Goal: Task Accomplishment & Management: Manage account settings

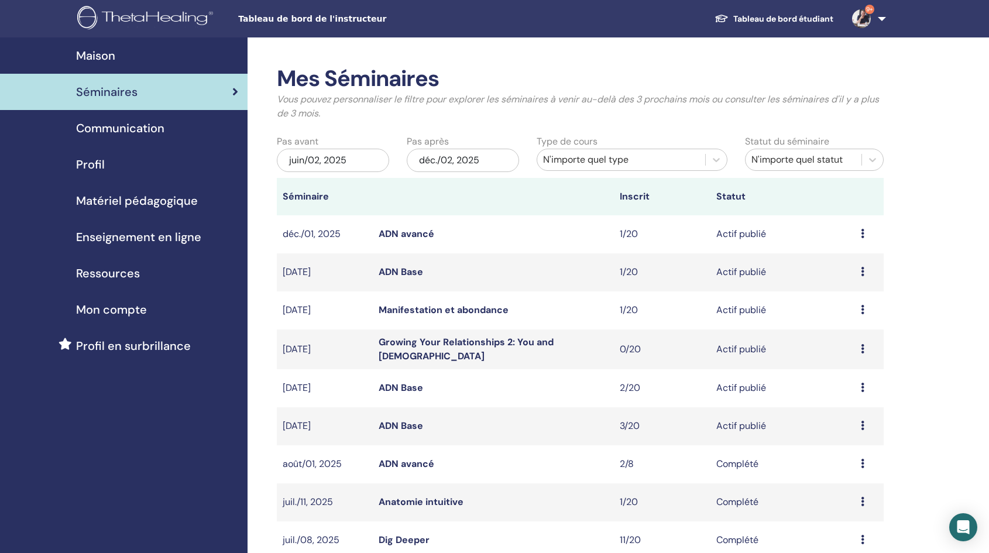
scroll to position [22, 0]
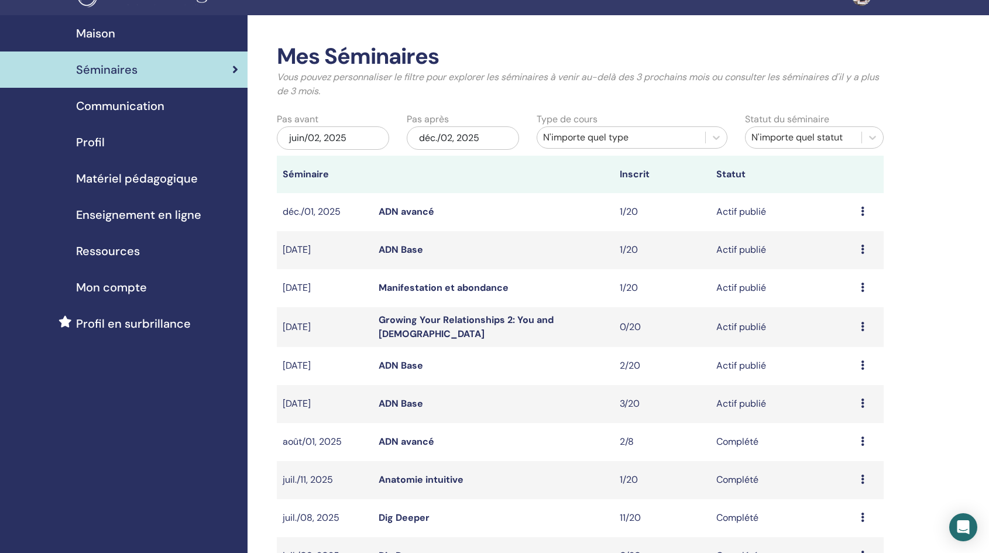
click at [475, 325] on link "Growing Your Relationships 2: You and God" at bounding box center [466, 327] width 175 height 26
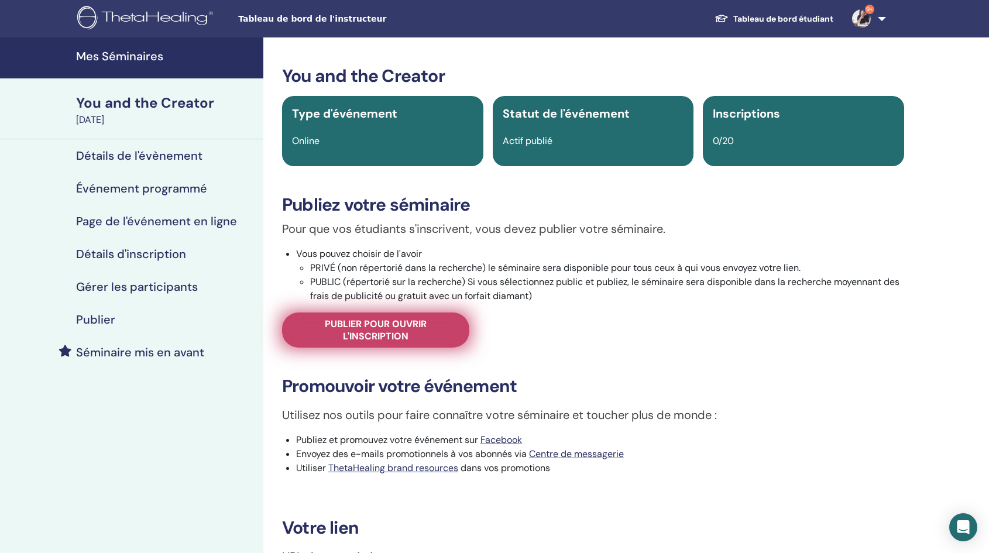
click at [417, 328] on span "Publier pour ouvrir l'inscription" at bounding box center [376, 330] width 158 height 25
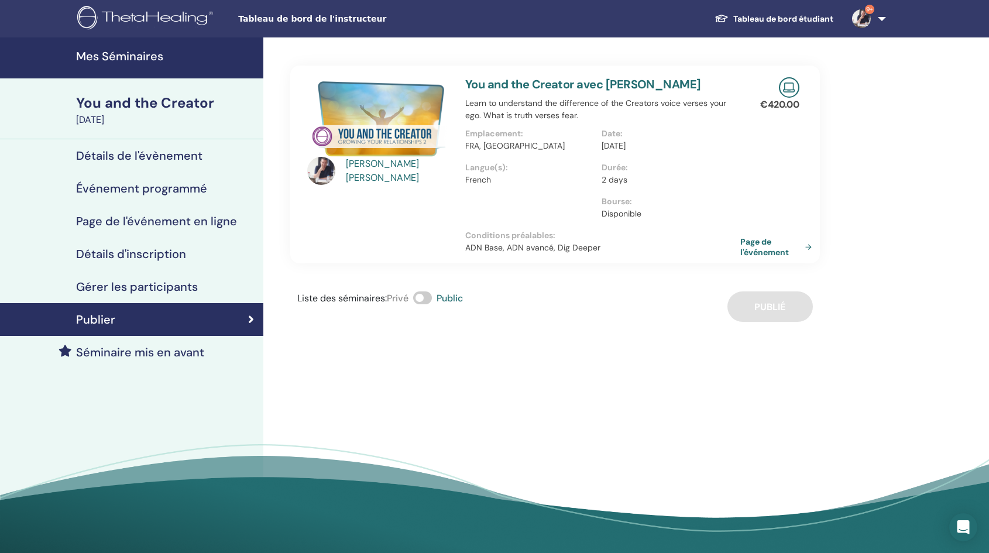
click at [758, 256] on link "Page de l'événement" at bounding box center [778, 246] width 76 height 21
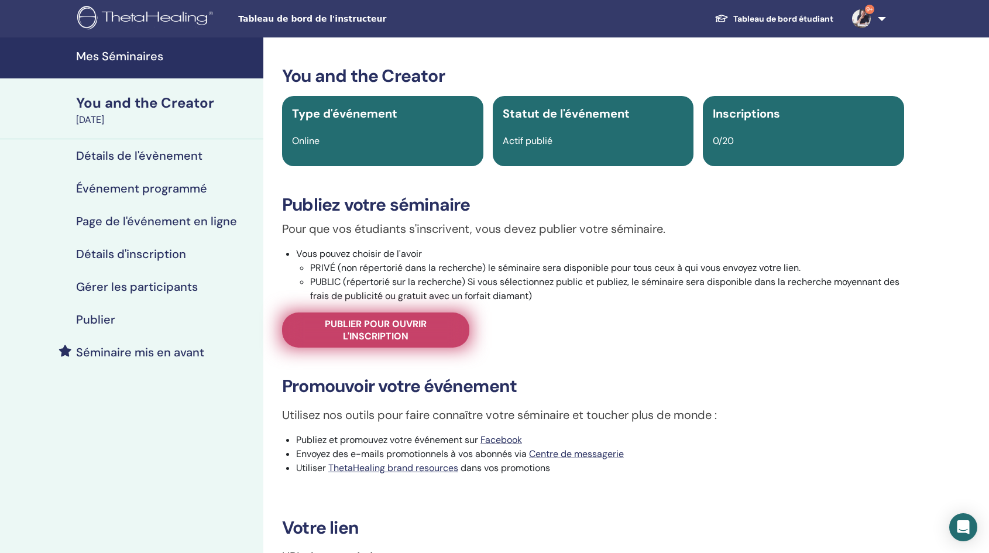
click at [385, 321] on span "Publier pour ouvrir l'inscription" at bounding box center [376, 330] width 158 height 25
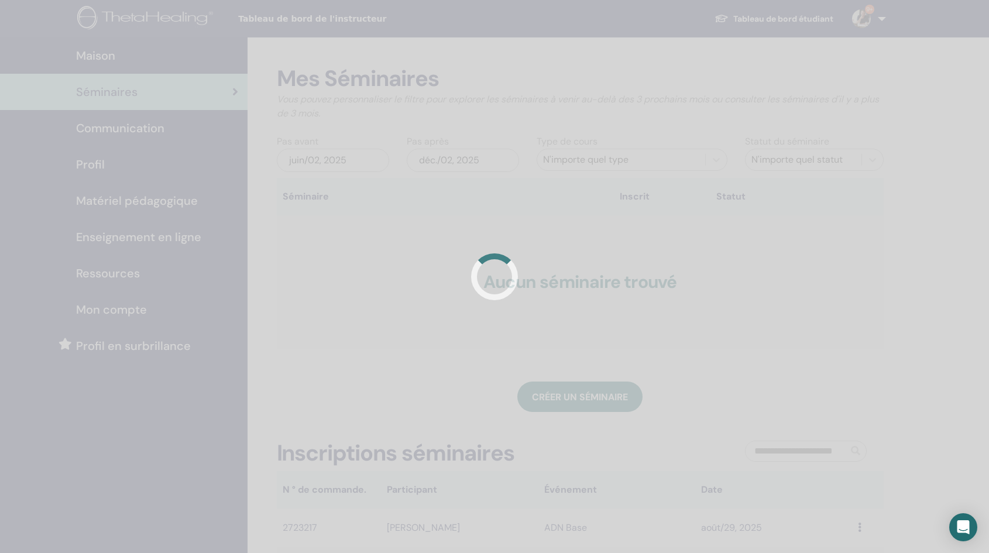
scroll to position [22, 0]
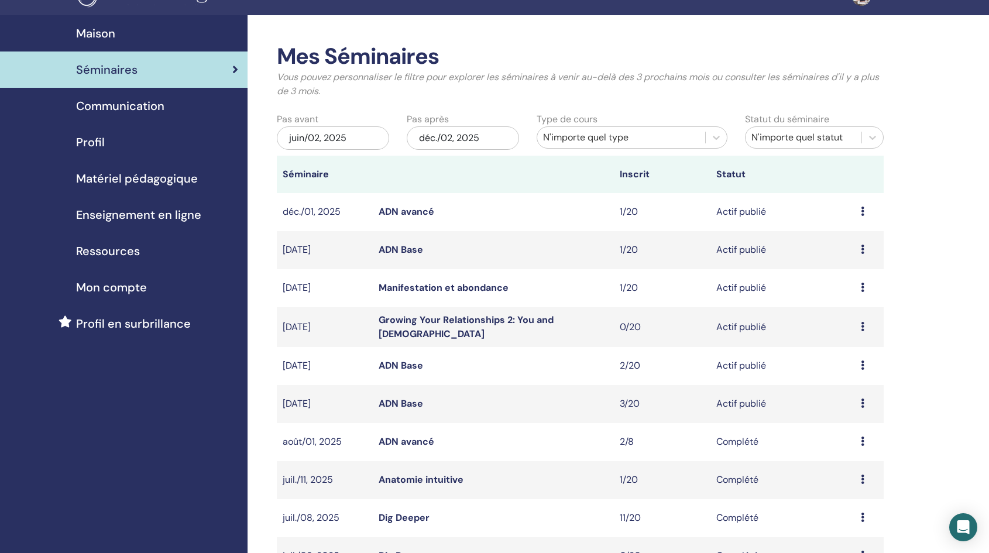
click at [466, 291] on link "Manifestation et abondance" at bounding box center [444, 287] width 130 height 12
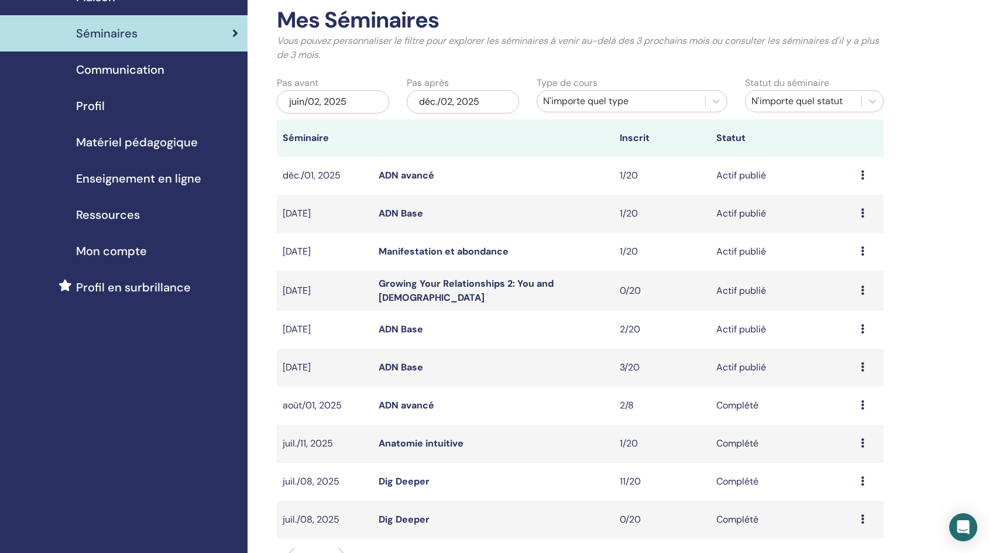
scroll to position [53, 0]
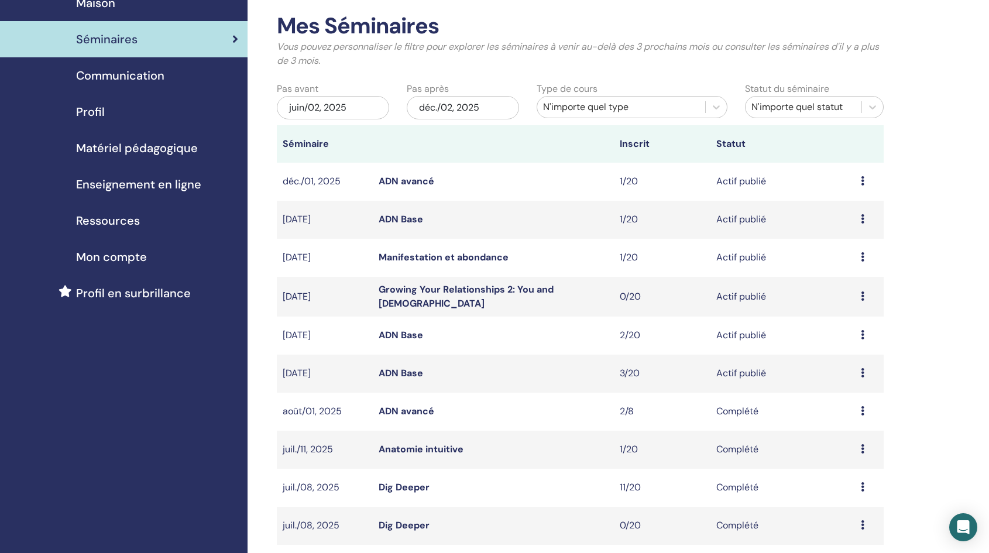
click at [411, 372] on link "ADN Base" at bounding box center [401, 373] width 44 height 12
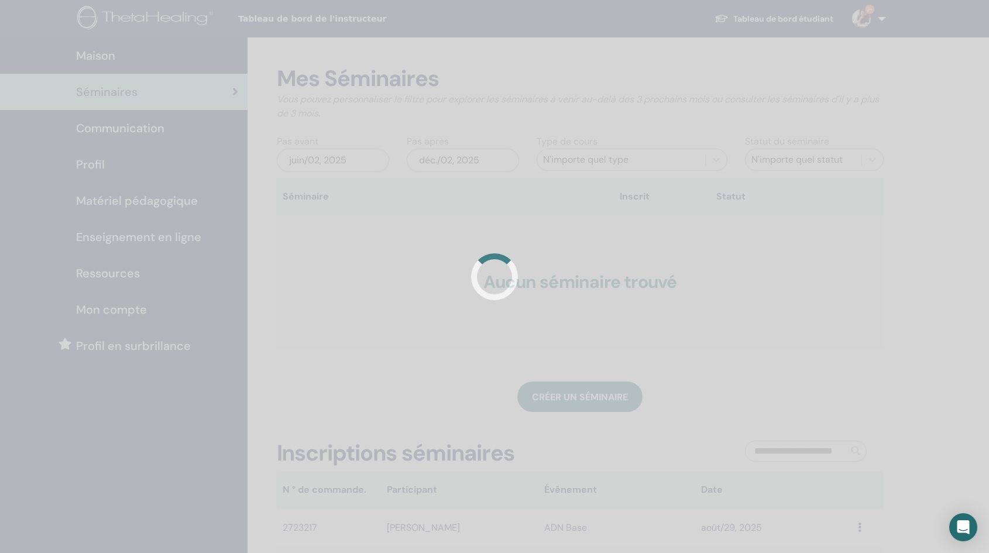
scroll to position [51, 0]
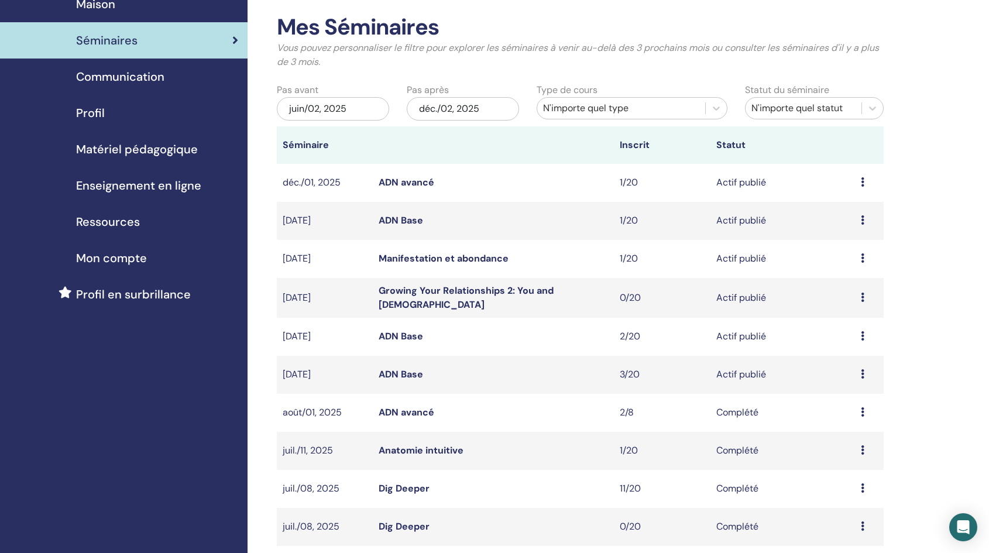
click at [414, 335] on link "ADN Base" at bounding box center [401, 336] width 44 height 12
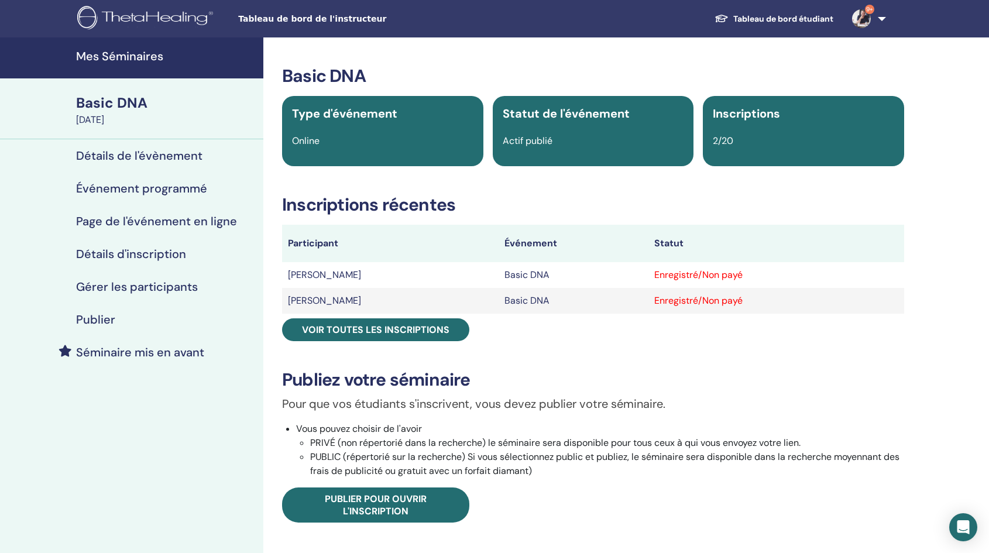
scroll to position [15, 0]
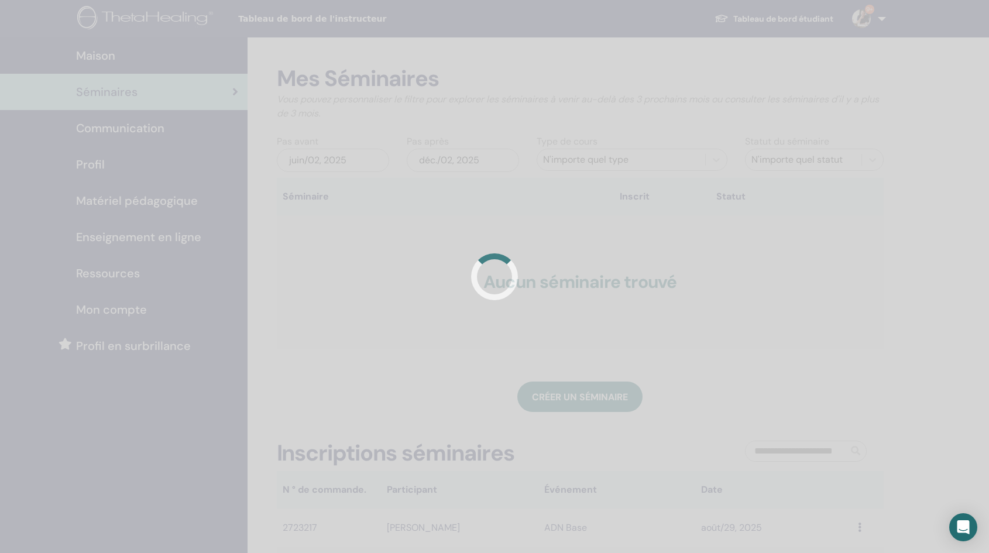
scroll to position [50, 0]
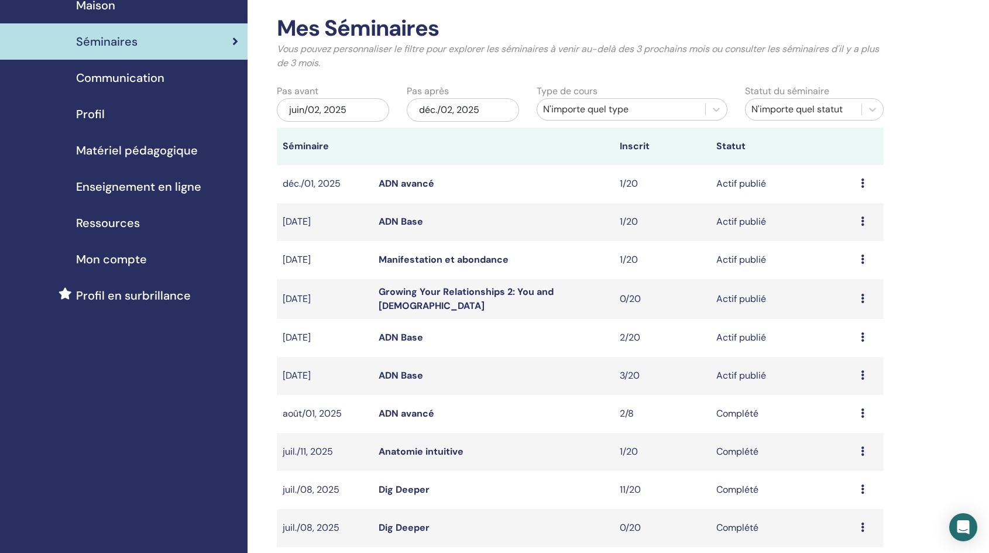
click at [473, 298] on link "Growing Your Relationships 2: You and [DEMOGRAPHIC_DATA]" at bounding box center [466, 299] width 175 height 26
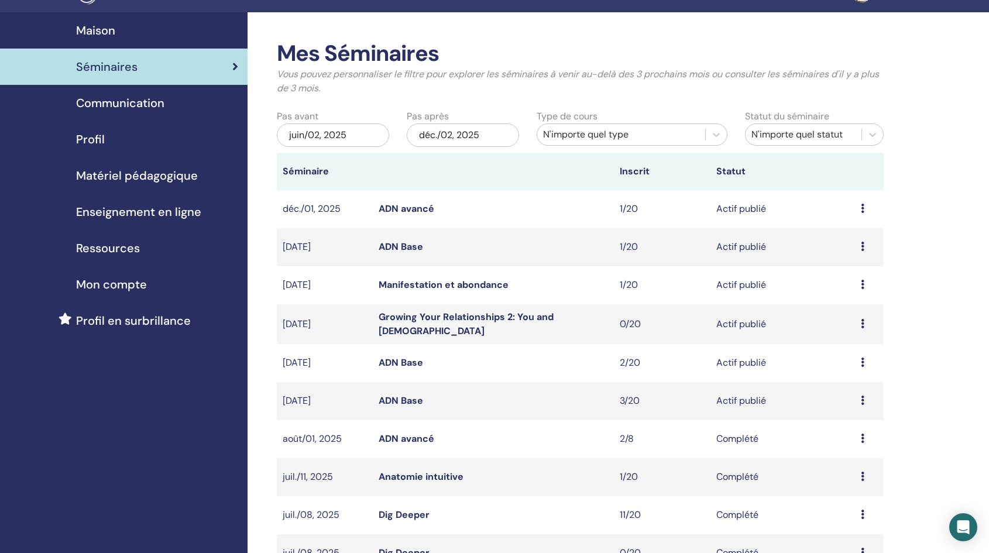
scroll to position [29, 0]
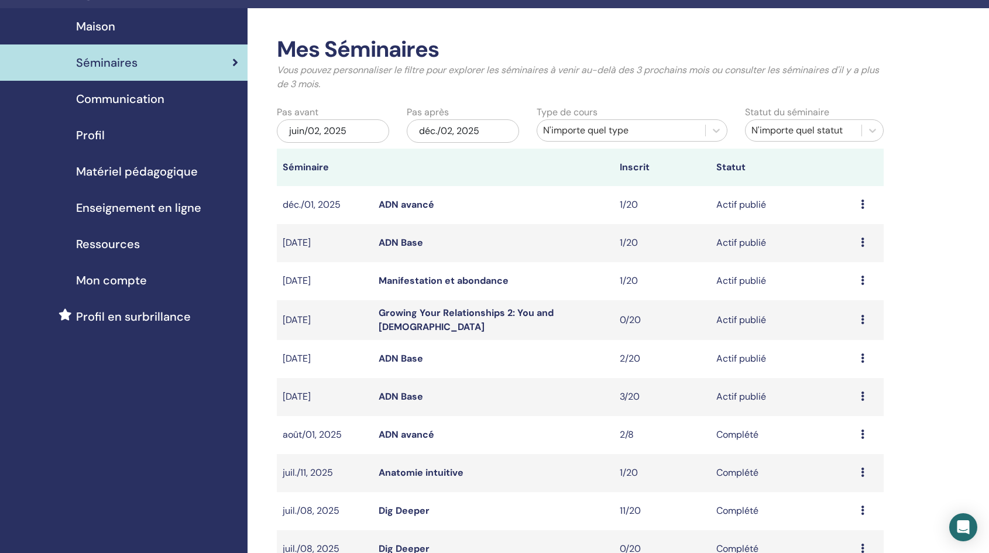
click at [415, 358] on link "ADN Base" at bounding box center [401, 358] width 44 height 12
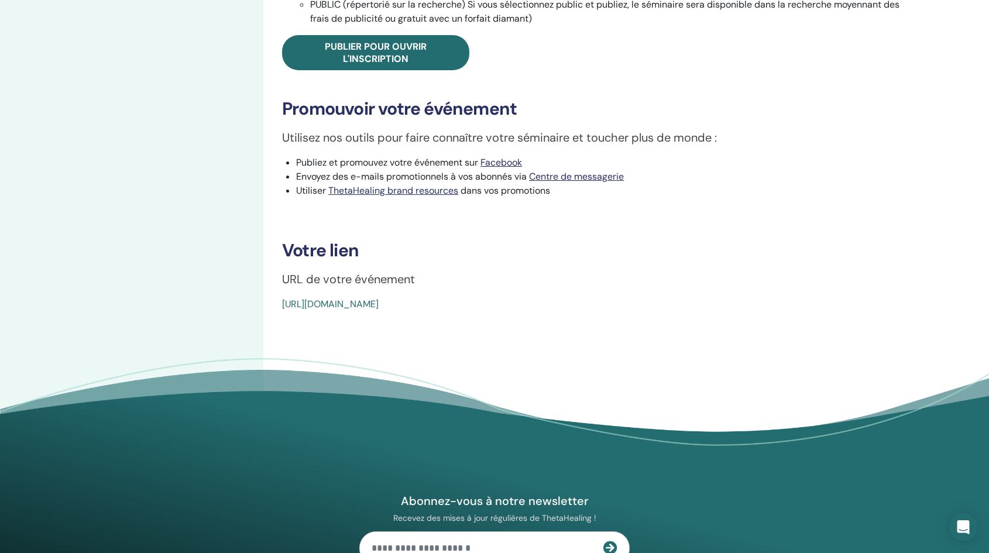
scroll to position [454, 0]
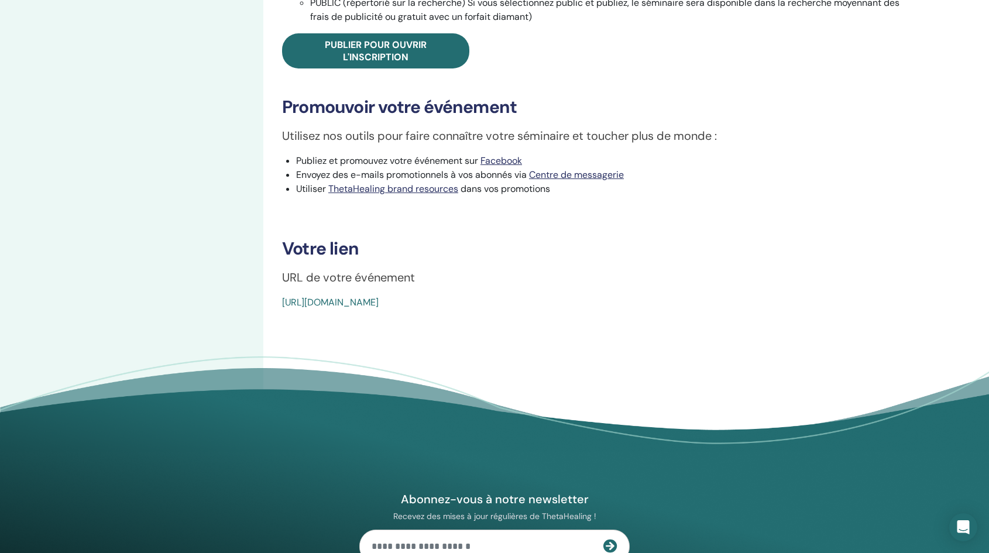
drag, startPoint x: 561, startPoint y: 303, endPoint x: 272, endPoint y: 304, distance: 289.1
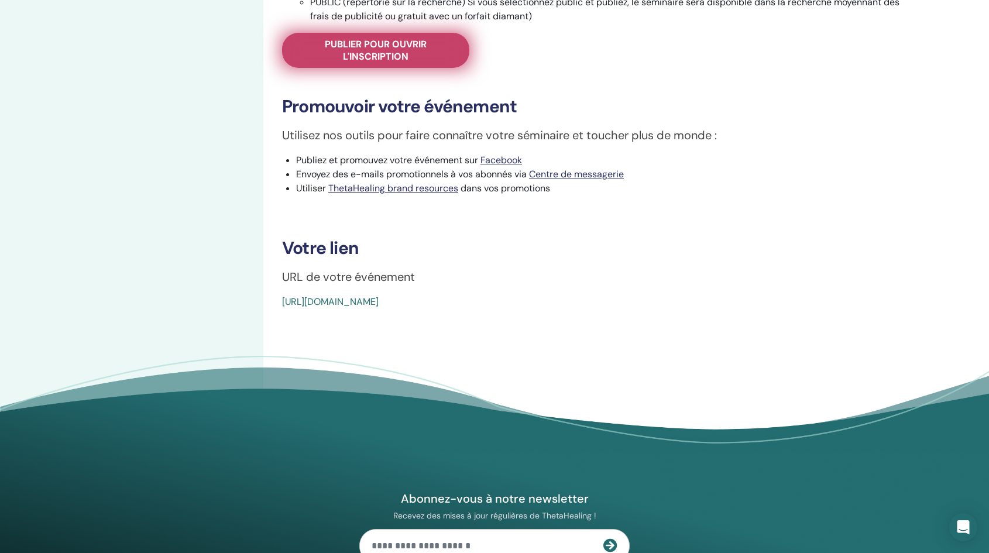
click at [376, 41] on span "Publier pour ouvrir l'inscription" at bounding box center [376, 50] width 158 height 25
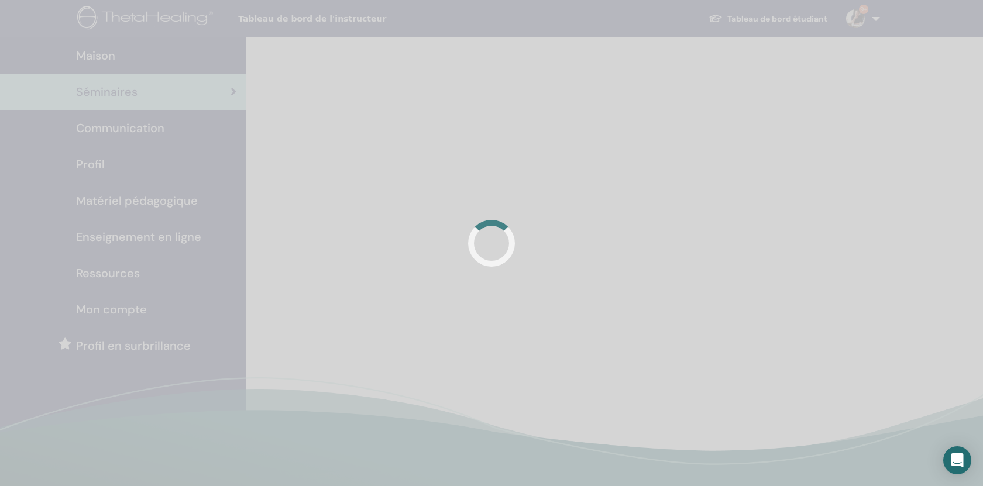
scroll to position [29, 0]
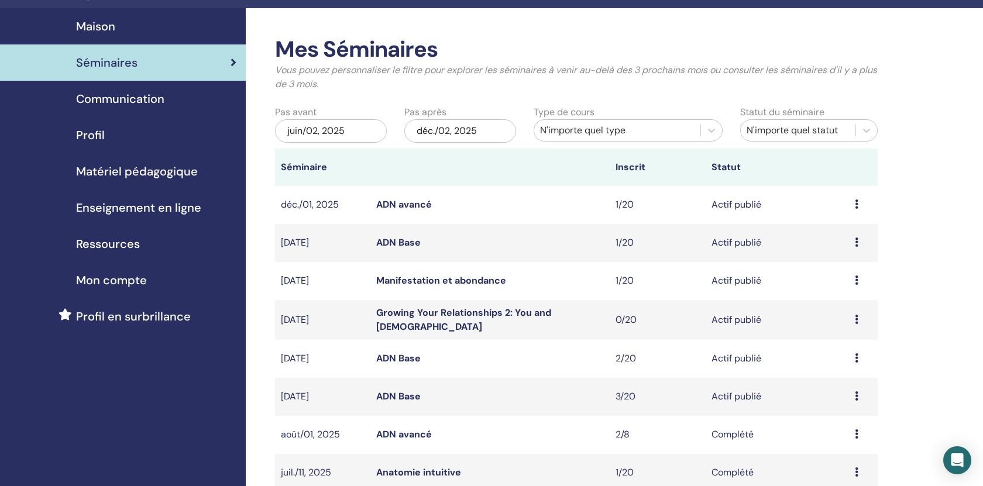
click at [449, 318] on link "Growing Your Relationships 2: You and God" at bounding box center [463, 320] width 175 height 26
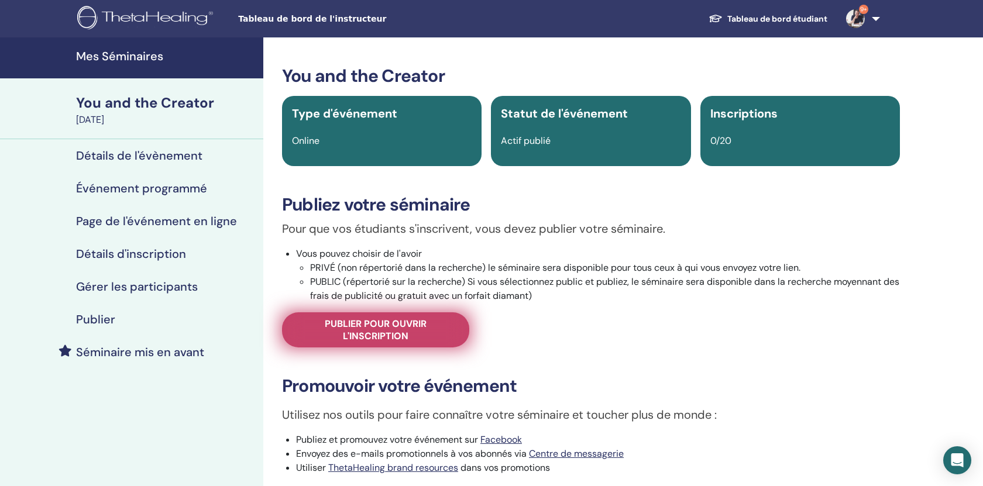
click at [408, 321] on span "Publier pour ouvrir l'inscription" at bounding box center [376, 330] width 158 height 25
click at [387, 321] on span "Publier pour ouvrir l'inscription" at bounding box center [376, 330] width 158 height 25
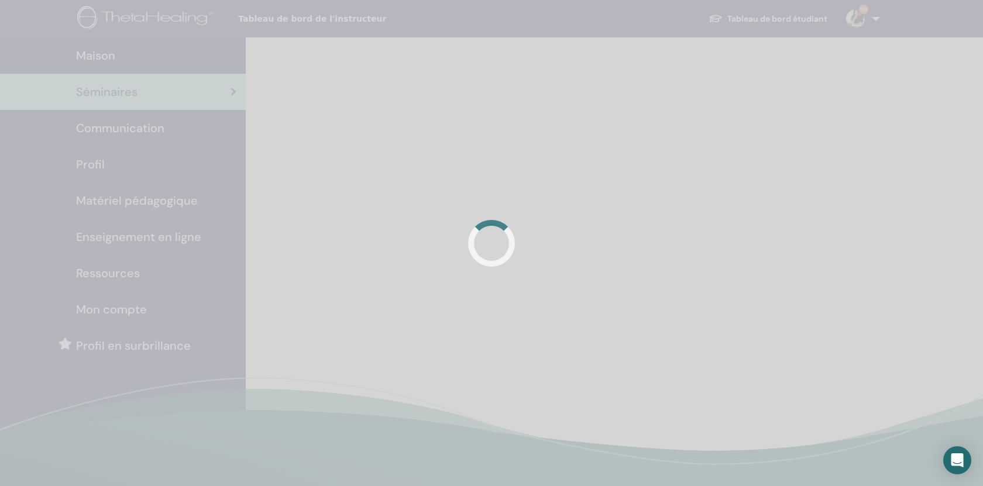
scroll to position [29, 0]
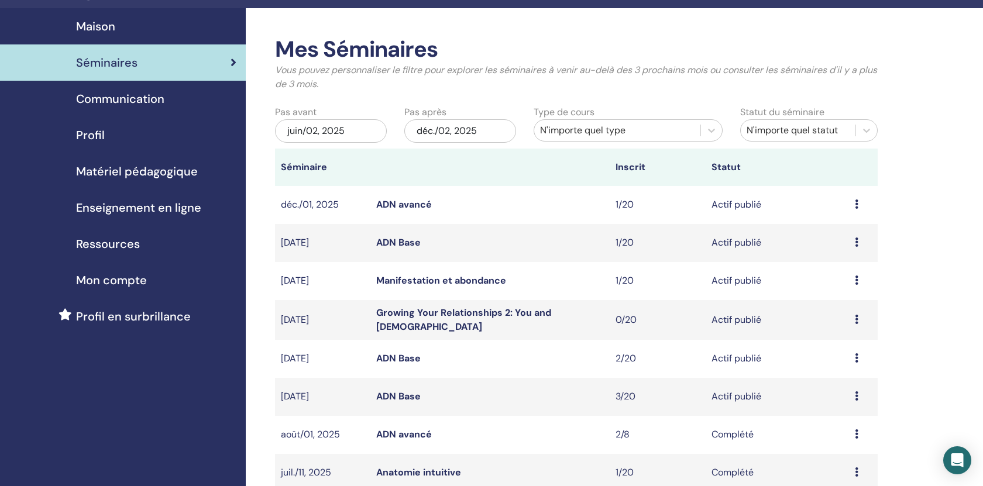
click at [458, 281] on link "Manifestation et abondance" at bounding box center [441, 280] width 130 height 12
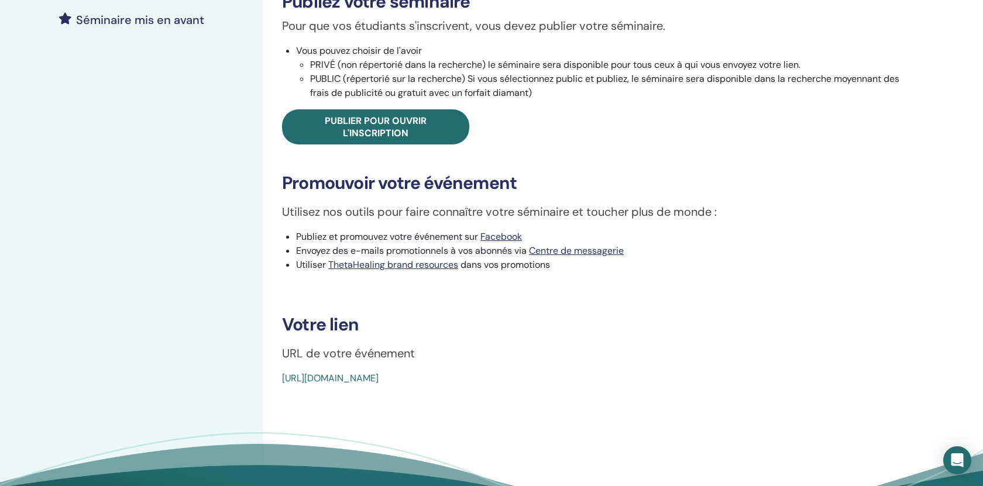
scroll to position [353, 0]
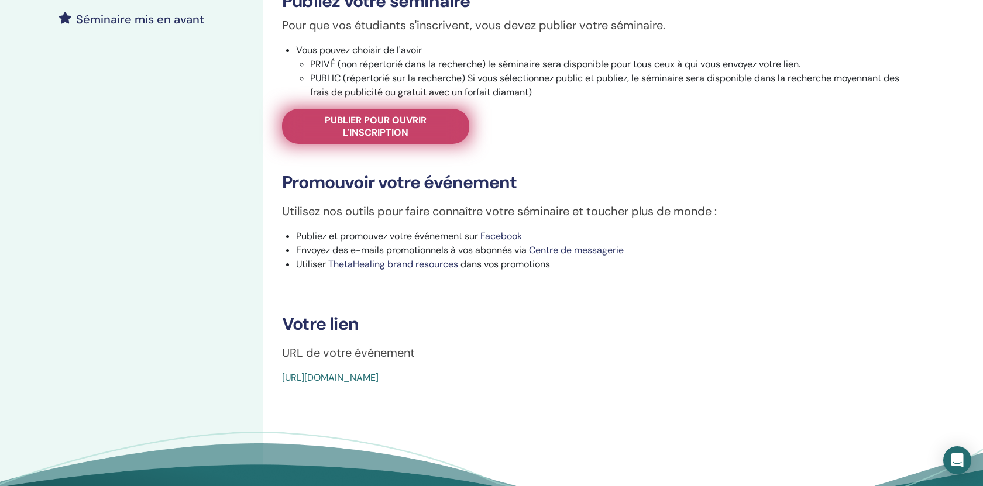
click at [379, 128] on span "Publier pour ouvrir l'inscription" at bounding box center [376, 126] width 158 height 25
